Goal: Information Seeking & Learning: Learn about a topic

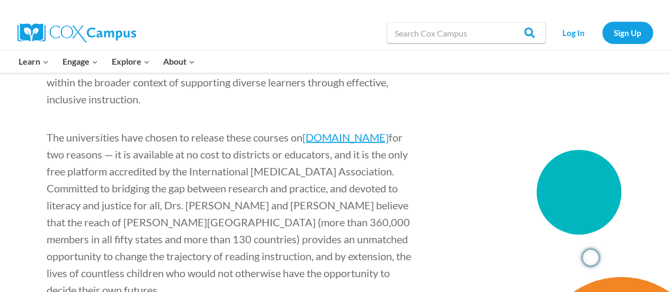
scroll to position [1112, 0]
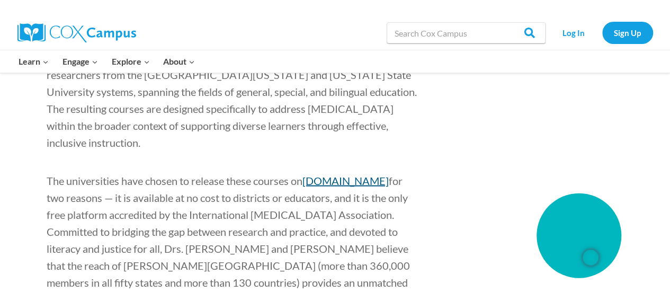
click at [330, 174] on link "coxcampus.org" at bounding box center [345, 180] width 86 height 13
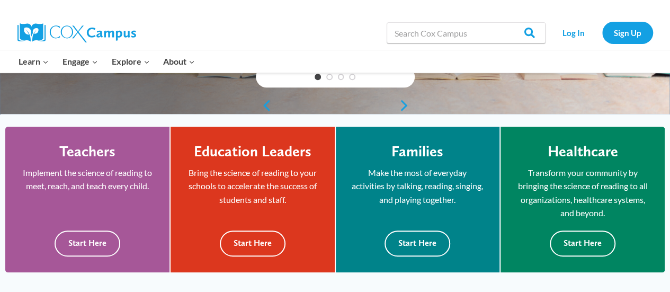
scroll to position [265, 0]
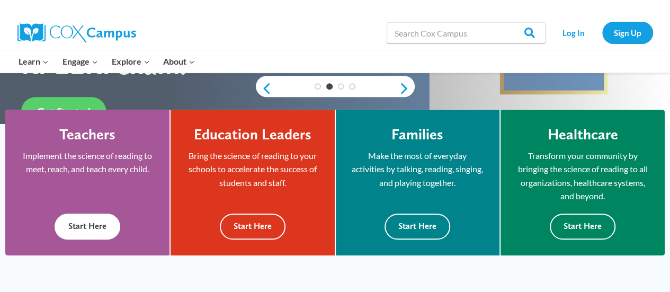
click at [105, 221] on button "Start Here" at bounding box center [88, 226] width 66 height 26
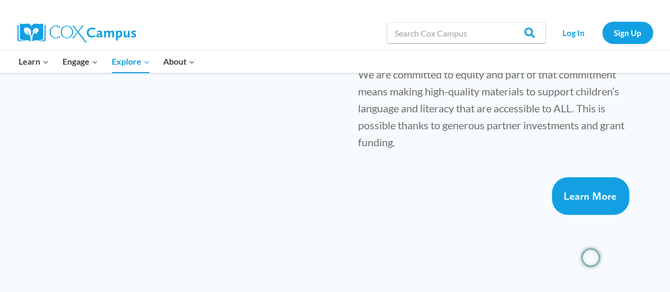
scroll to position [953, 0]
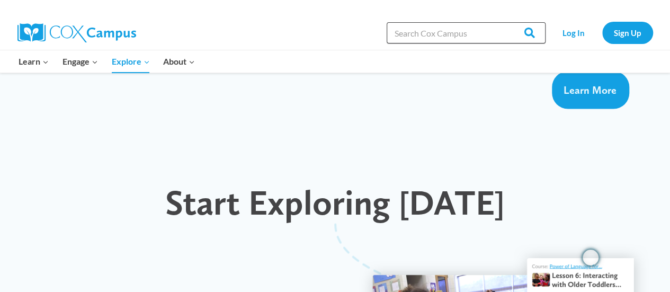
click at [433, 34] on input "Search in [URL][DOMAIN_NAME]" at bounding box center [466, 32] width 159 height 21
type input "dyslexia"
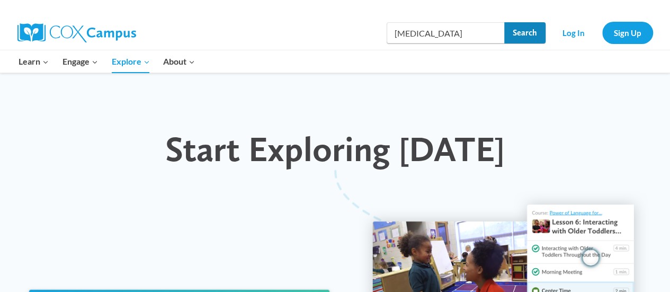
click at [534, 33] on input "Search" at bounding box center [524, 32] width 41 height 21
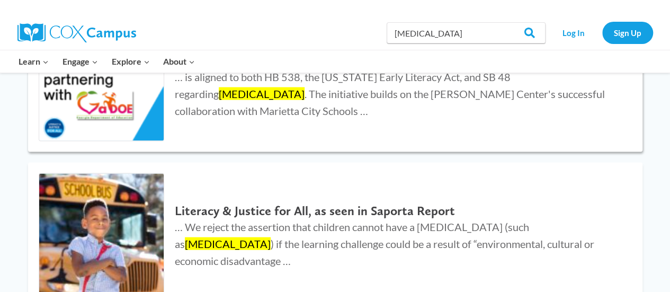
scroll to position [1006, 0]
